Goal: Information Seeking & Learning: Learn about a topic

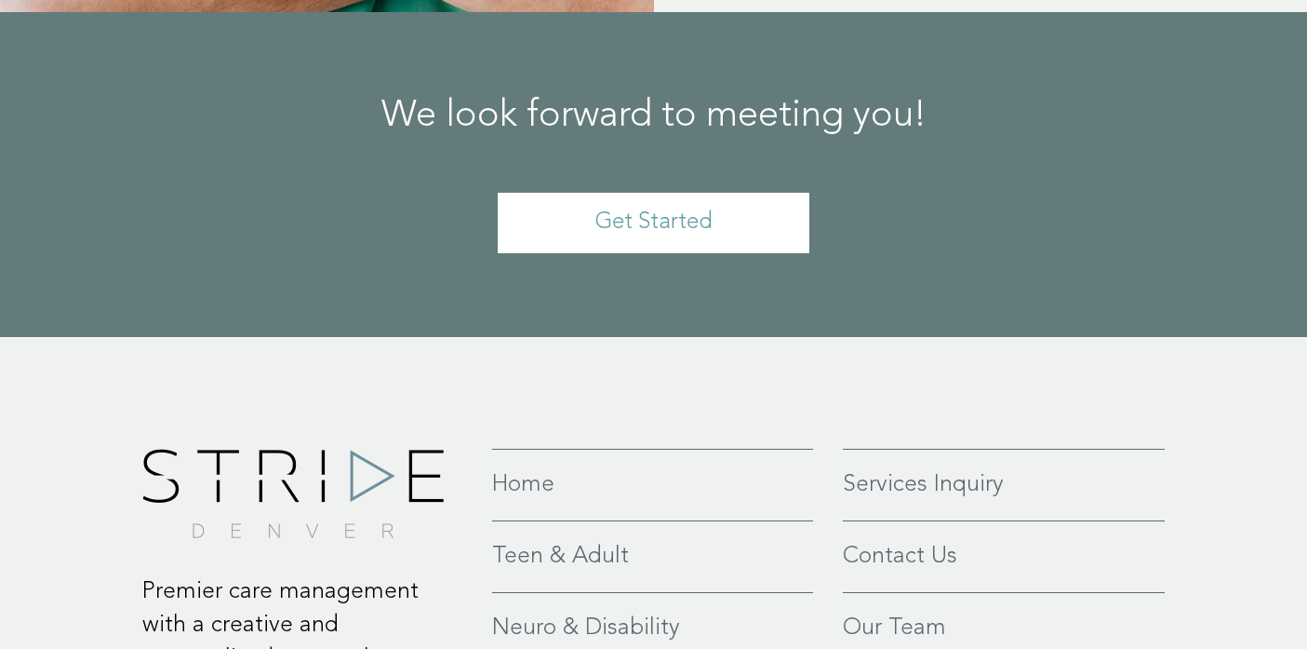
scroll to position [4353, 0]
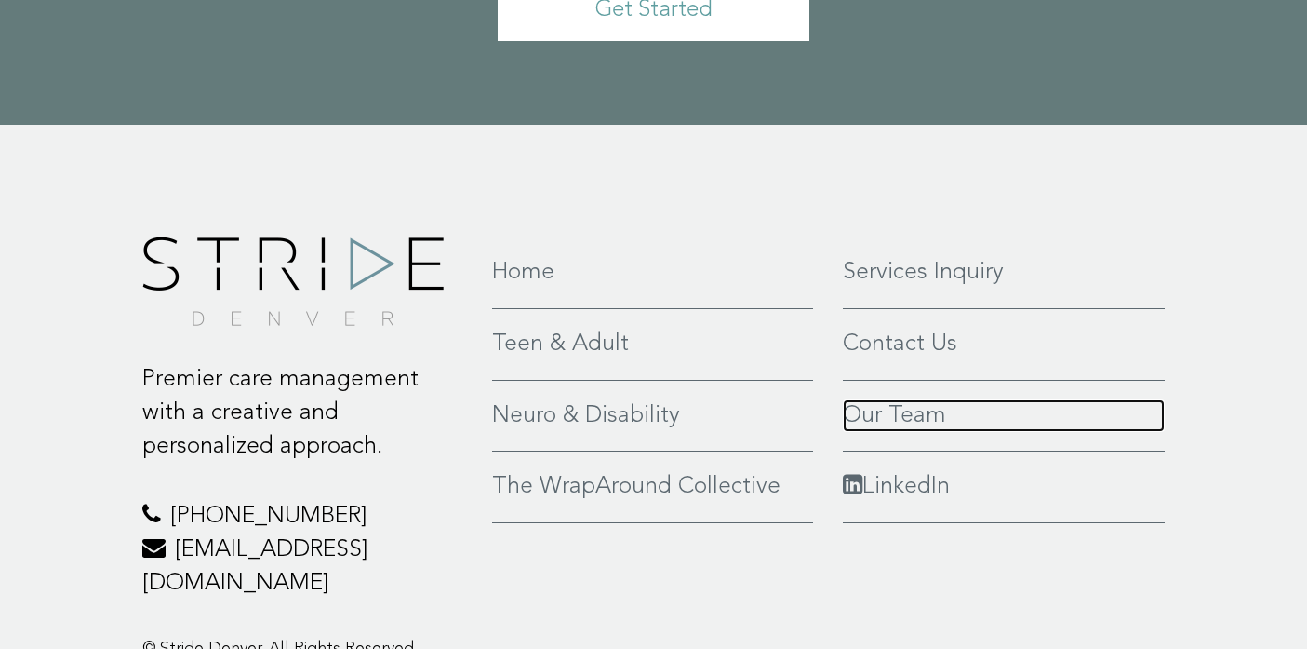
click at [918, 399] on link "Our Team" at bounding box center [1004, 416] width 323 height 34
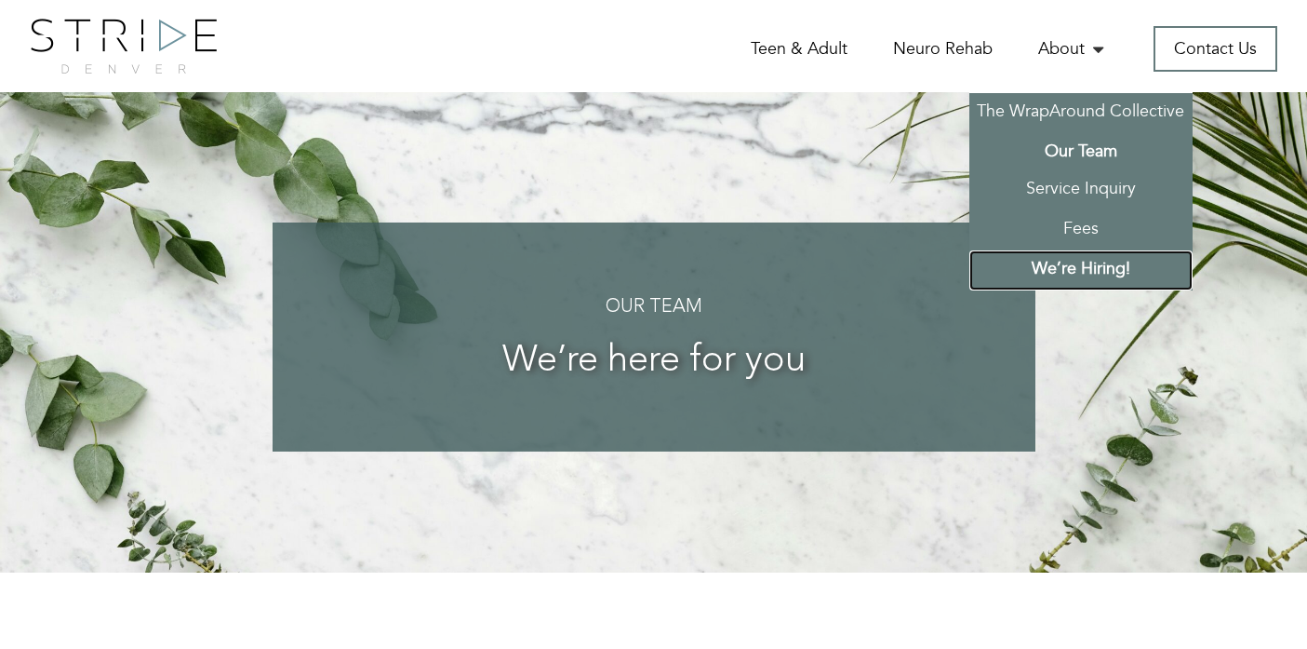
click at [1083, 271] on link "We’re Hiring!" at bounding box center [1081, 270] width 223 height 40
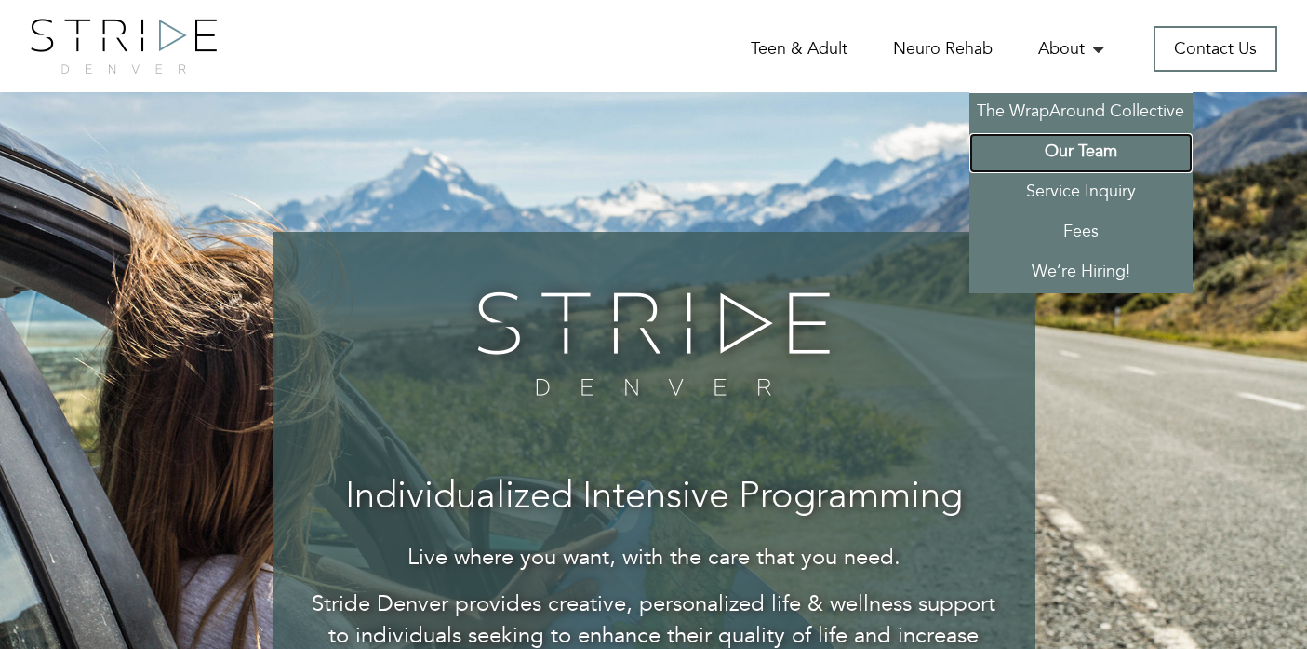
click at [1067, 149] on link "Our Team" at bounding box center [1081, 153] width 223 height 40
